Goal: Find specific page/section: Find specific page/section

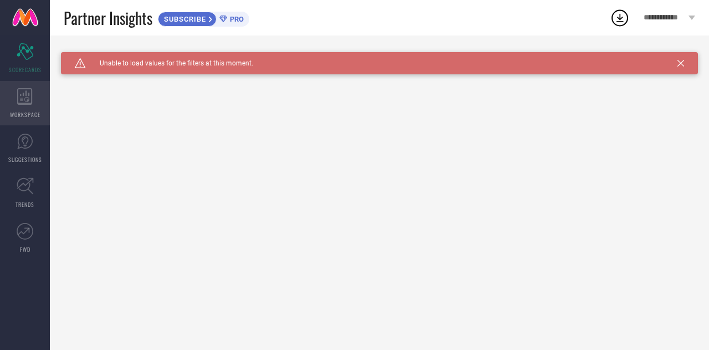
click at [25, 108] on div "WORKSPACE" at bounding box center [25, 103] width 50 height 44
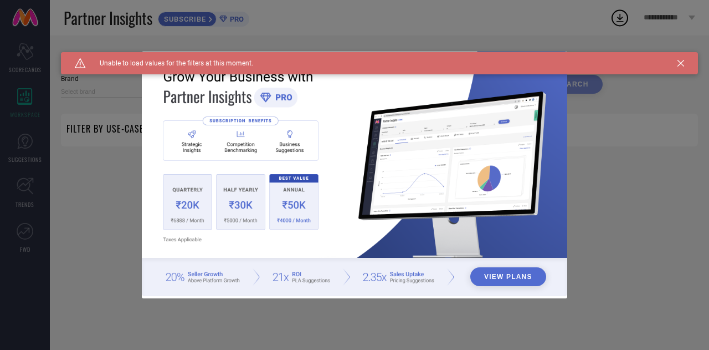
type input "1 STOP FASHION"
type input "All"
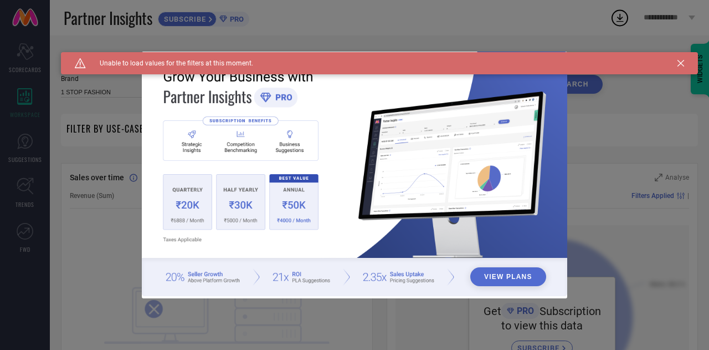
click at [680, 62] on icon at bounding box center [680, 63] width 7 height 7
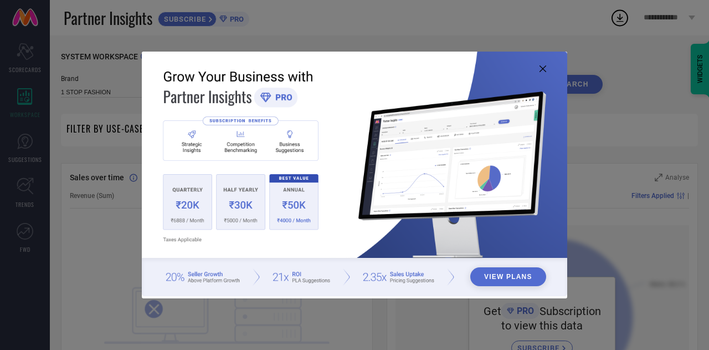
click at [541, 70] on icon at bounding box center [542, 68] width 7 height 7
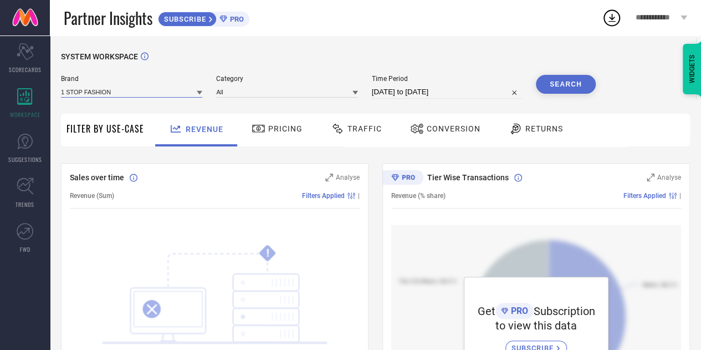
click at [182, 93] on input at bounding box center [131, 92] width 141 height 12
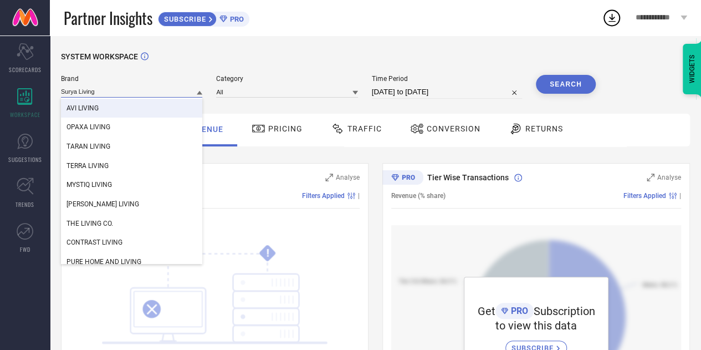
scroll to position [102, 0]
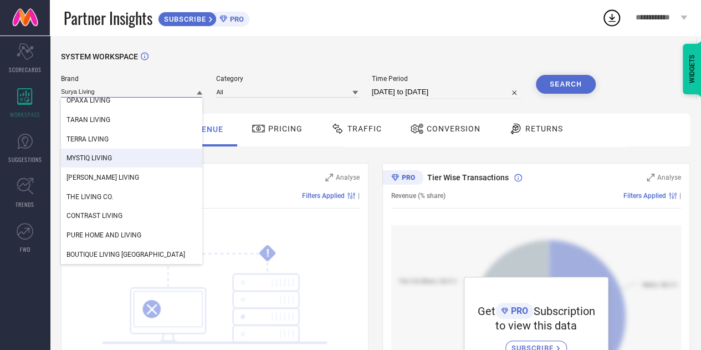
type input "Surya Living"
click at [311, 60] on div "SYSTEM WORKSPACE" at bounding box center [375, 63] width 629 height 23
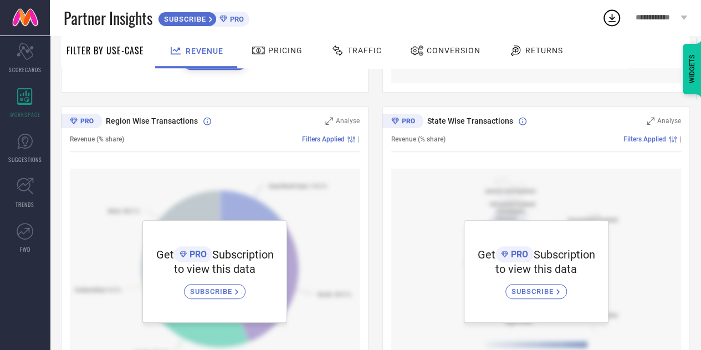
scroll to position [398, 0]
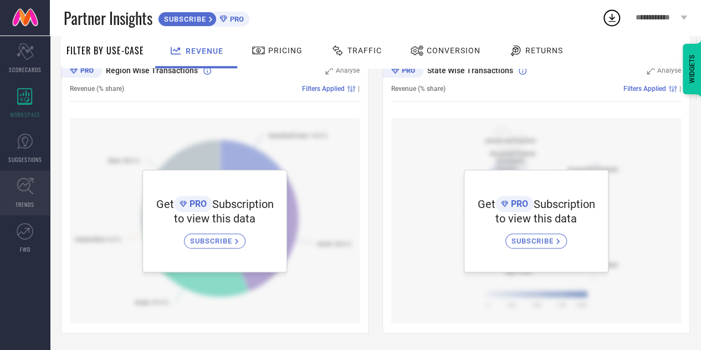
click at [23, 183] on icon at bounding box center [25, 185] width 17 height 17
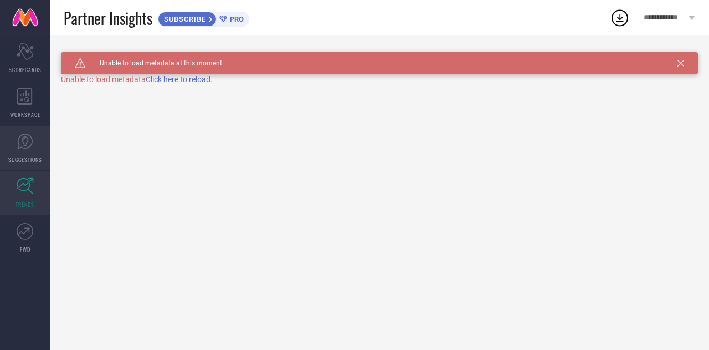
click at [35, 147] on link "SUGGESTIONS" at bounding box center [25, 148] width 50 height 44
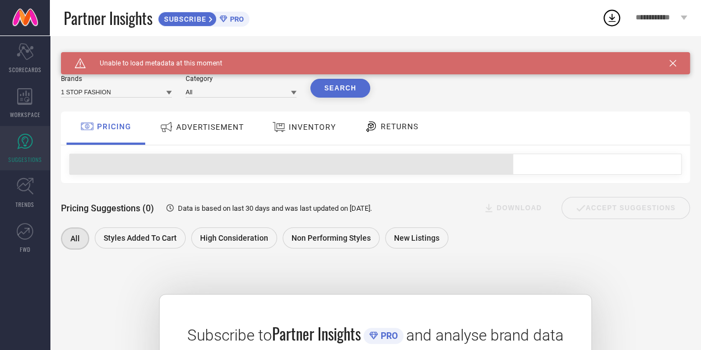
click at [194, 19] on span "SUBSCRIBE" at bounding box center [183, 19] width 50 height 8
